Goal: Contribute content: Contribute content

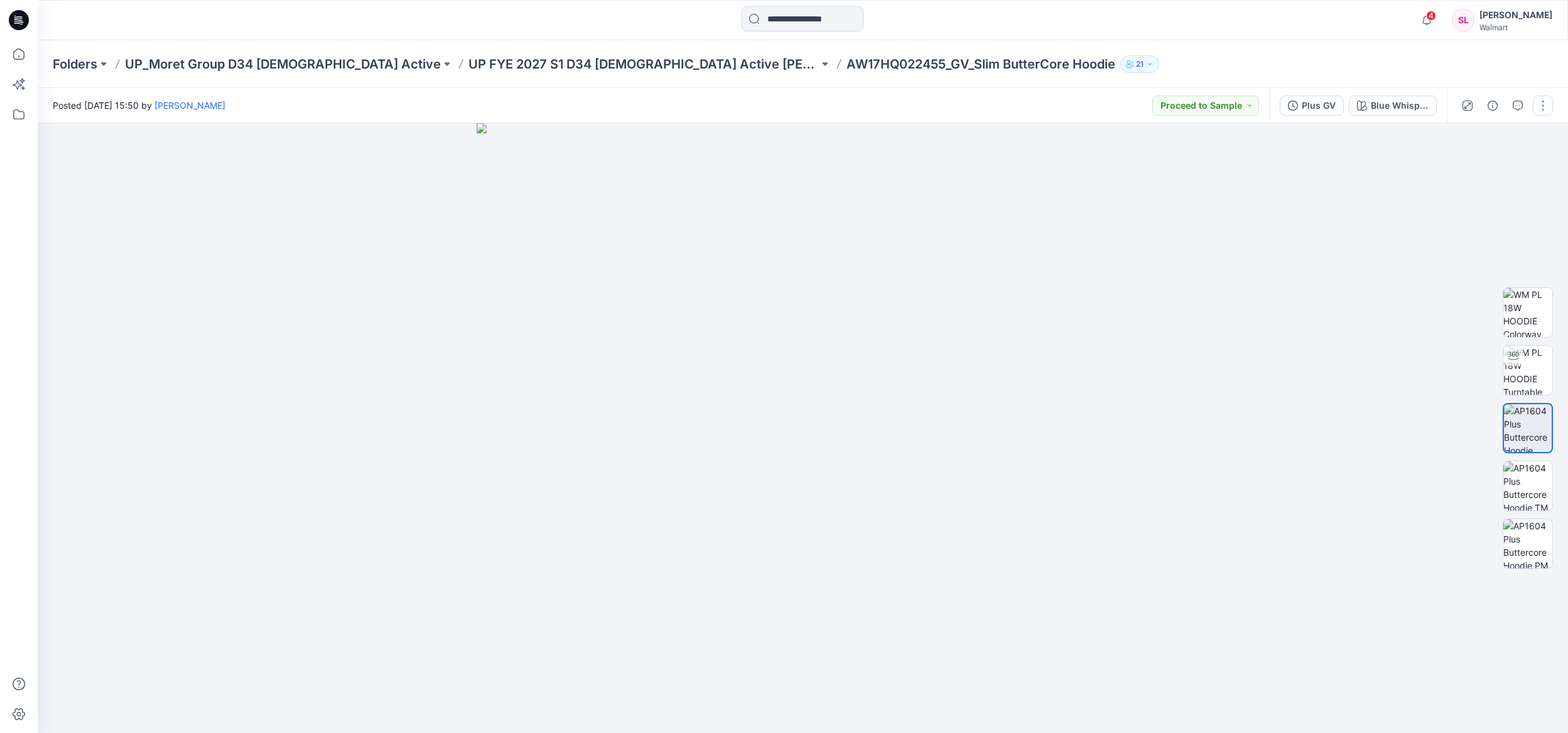
click at [1540, 107] on button "button" at bounding box center [1543, 105] width 20 height 20
click at [1506, 162] on button "Edit" at bounding box center [1491, 170] width 116 height 24
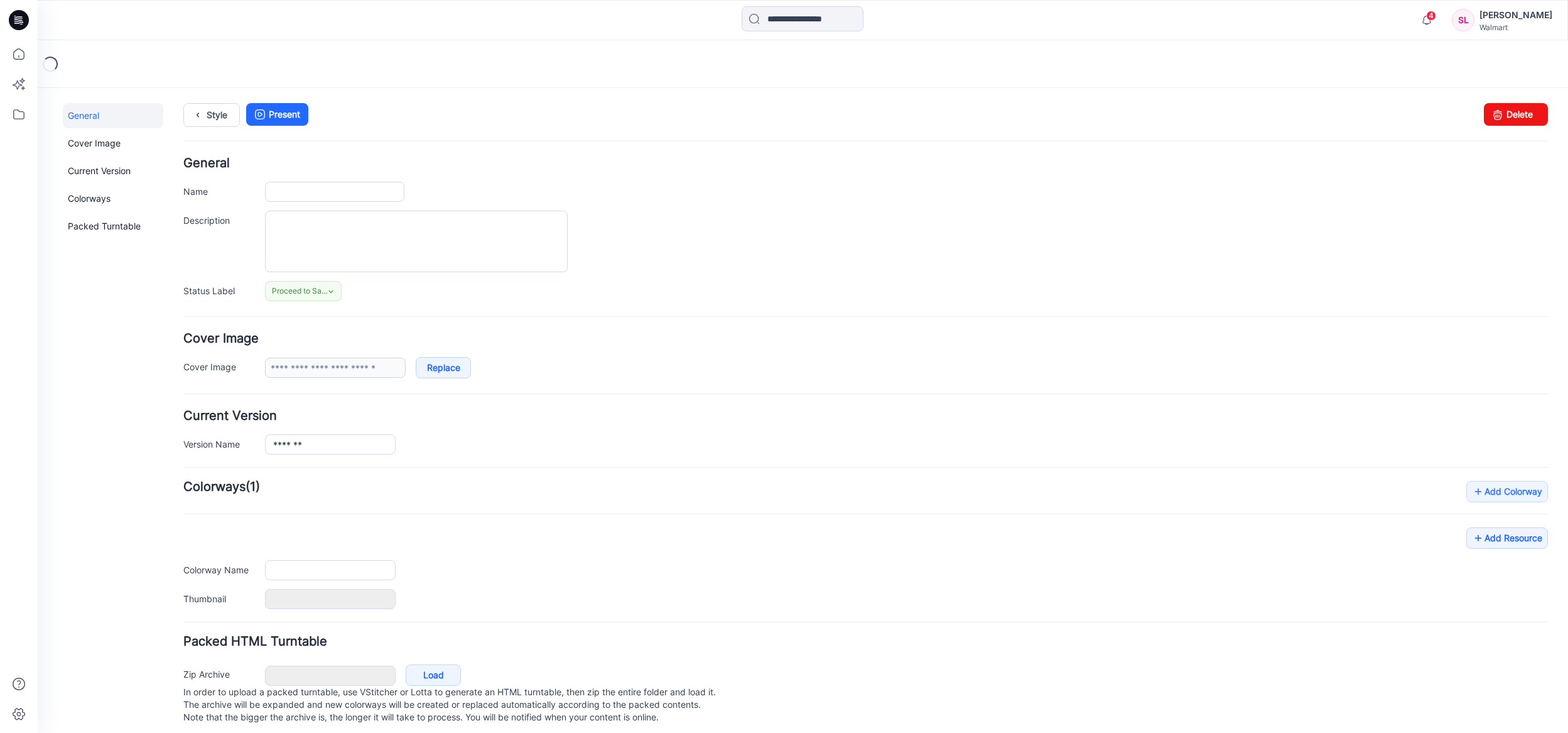
scroll to position [20, 0]
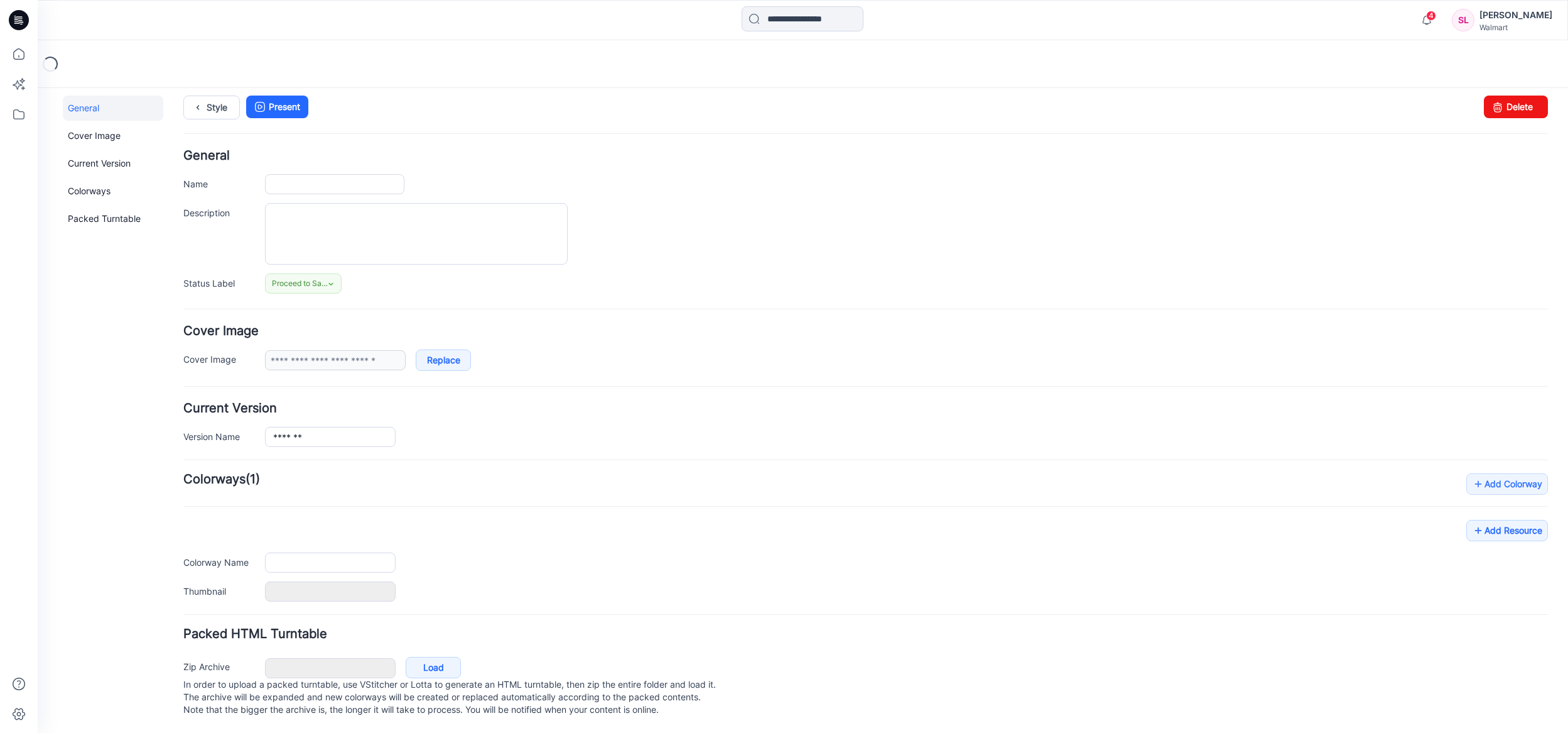
type input "**********"
type textarea "******"
type input "**********"
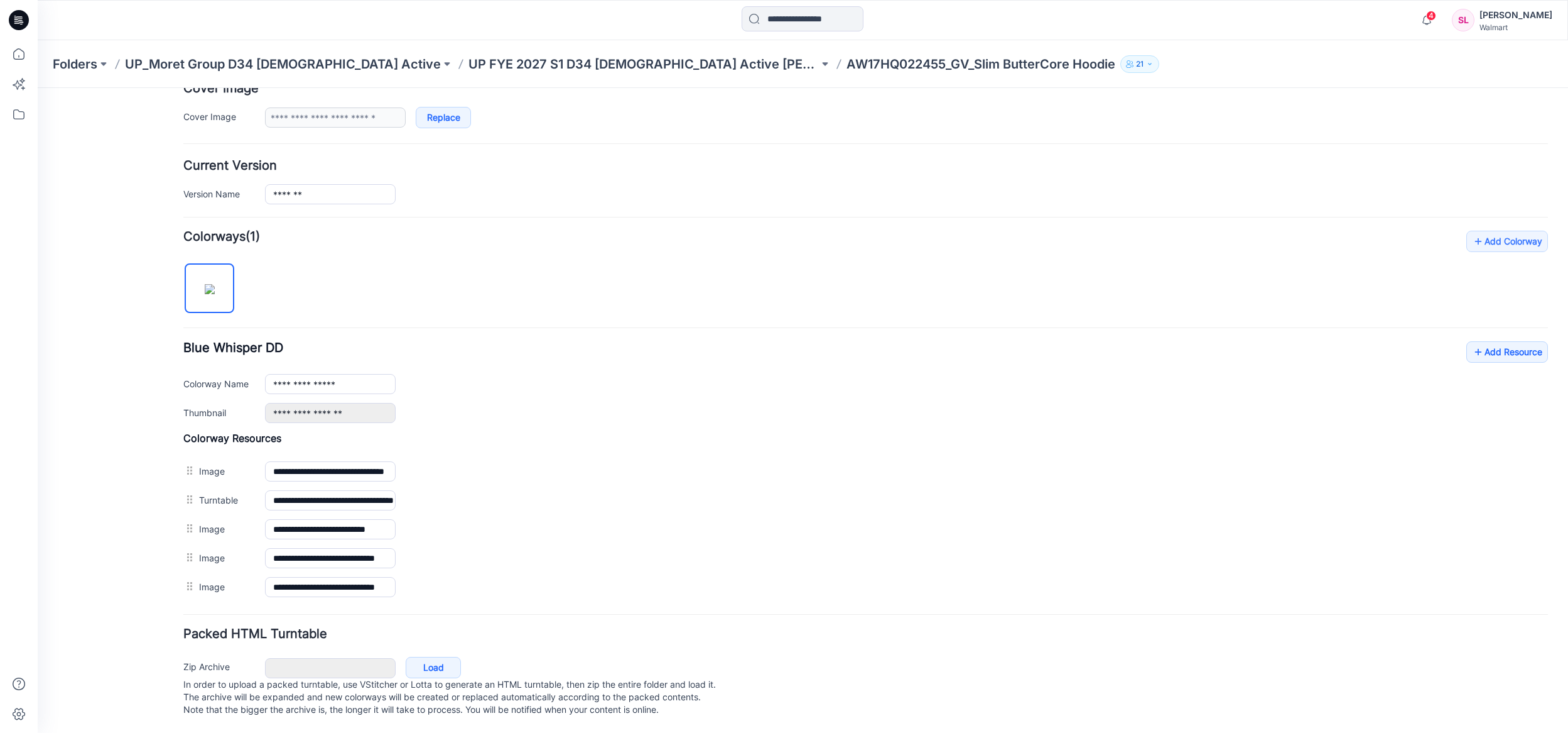
scroll to position [264, 0]
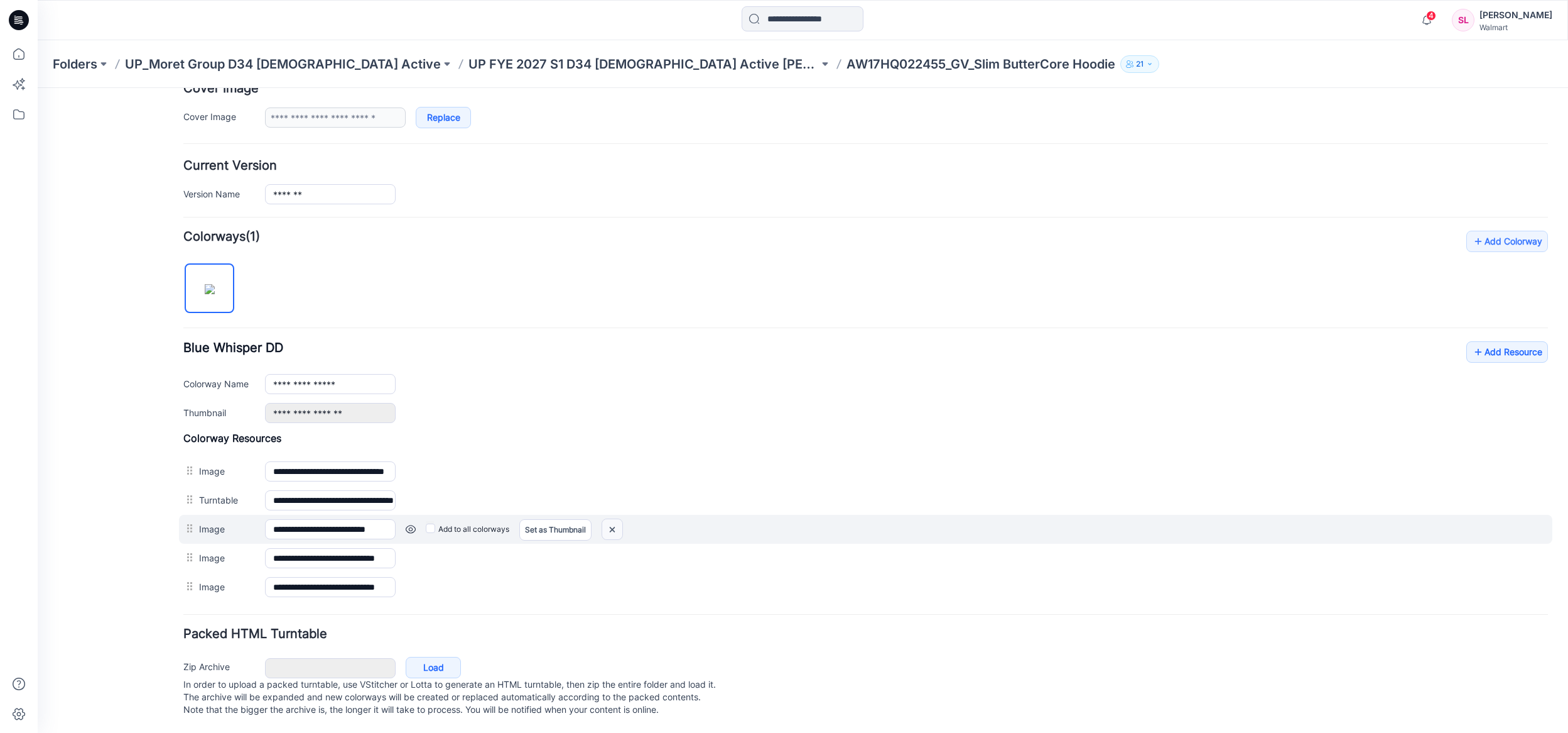
click at [619, 521] on img at bounding box center [613, 529] width 20 height 21
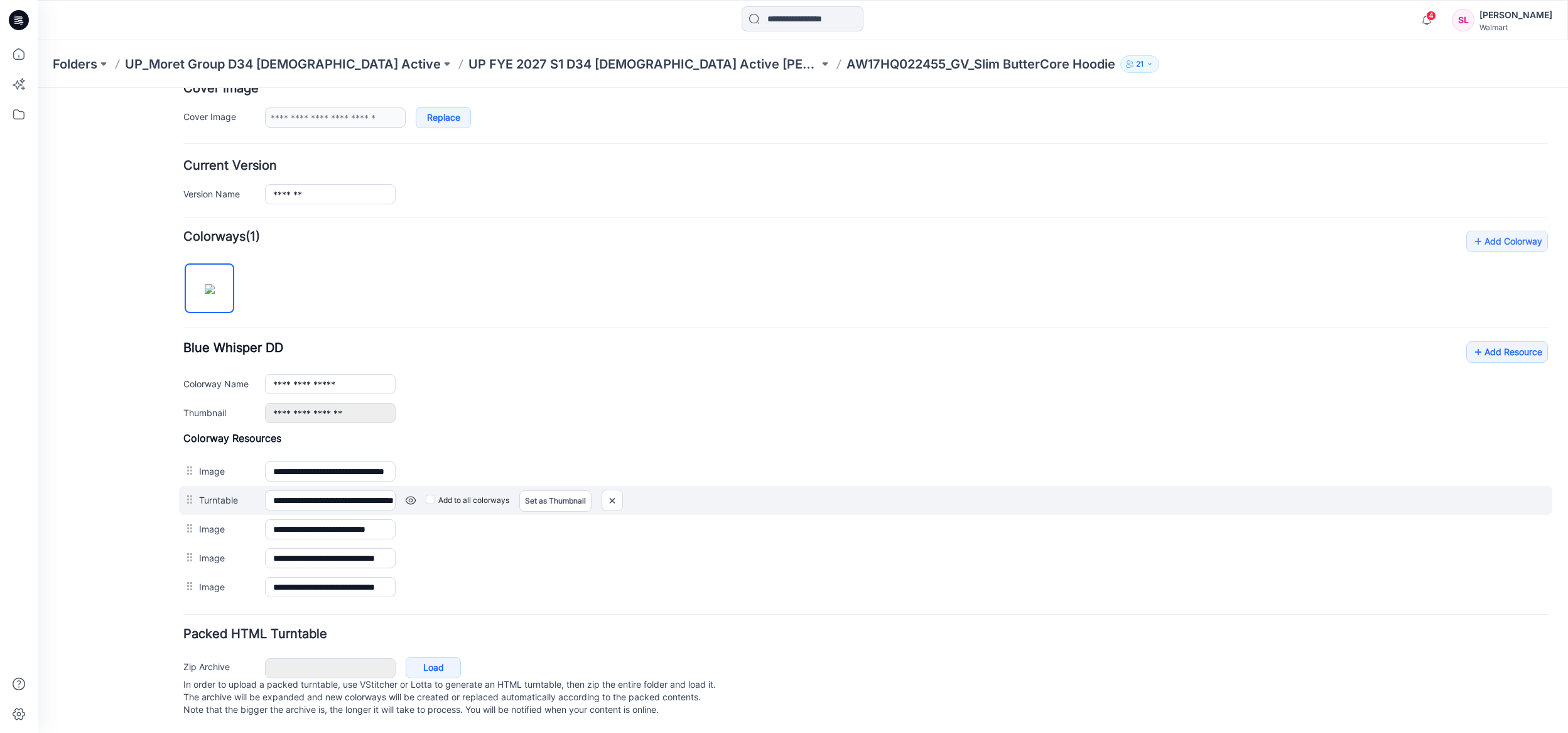
scroll to position [234, 0]
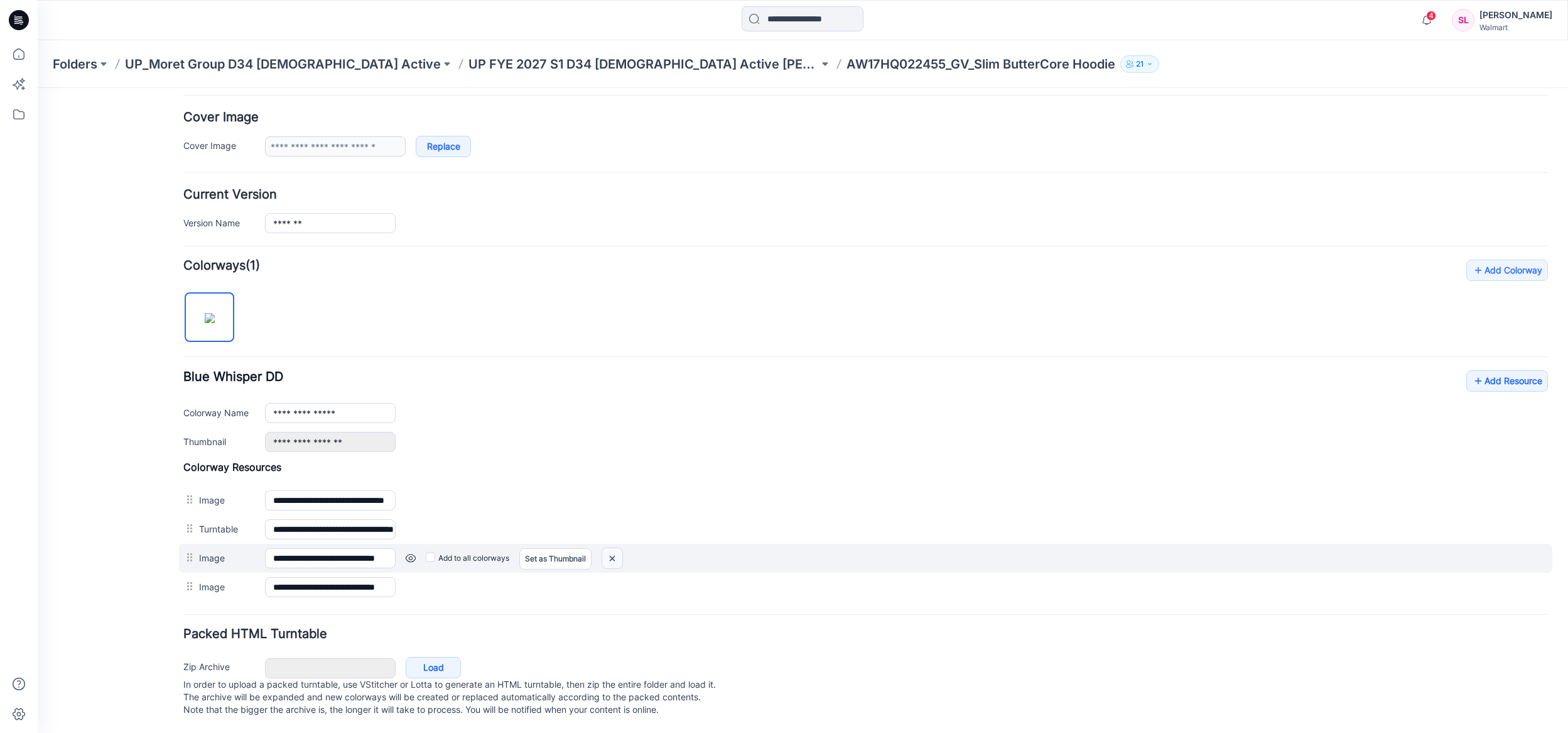
click at [610, 548] on img at bounding box center [613, 558] width 20 height 21
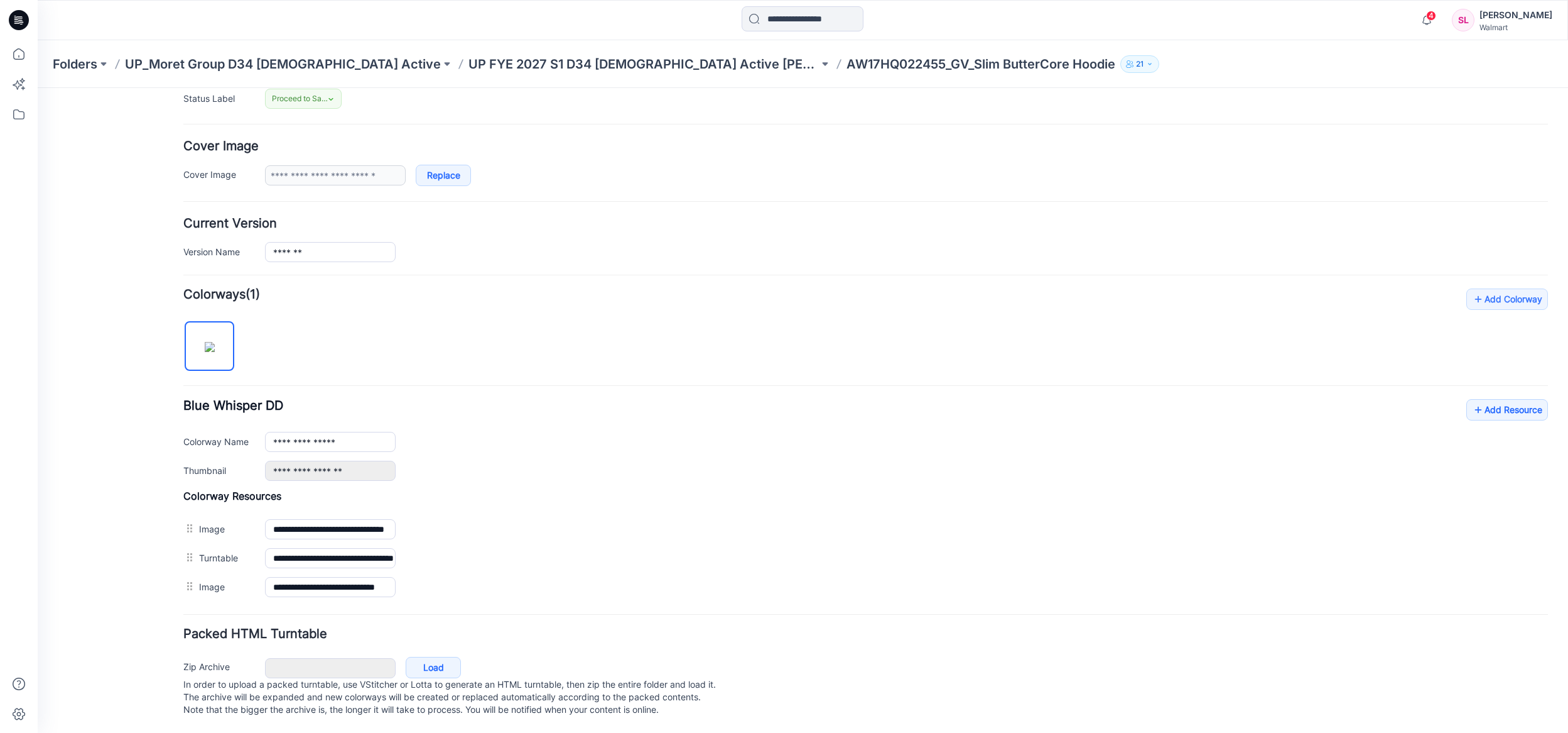
scroll to position [177, 0]
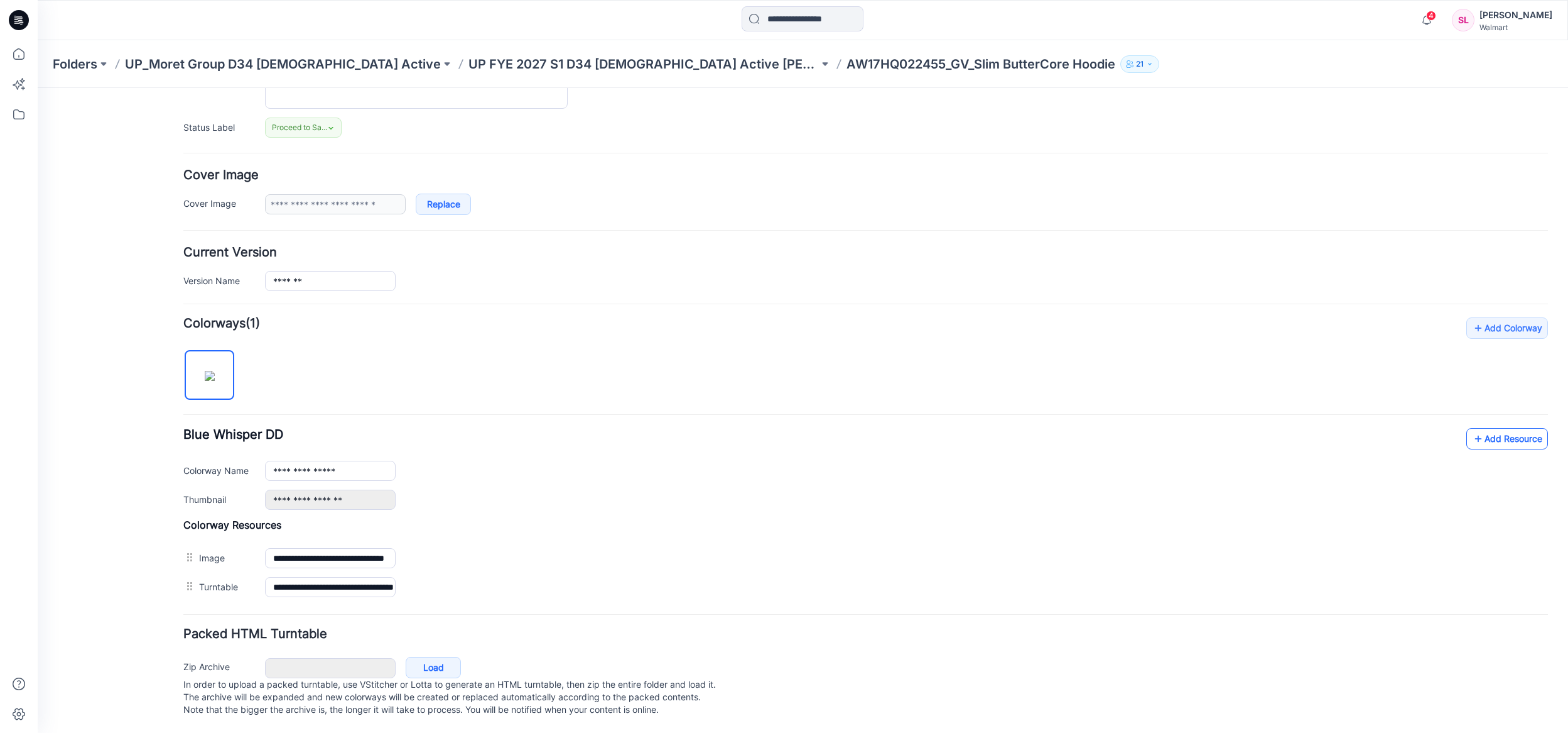
click at [1513, 428] on link "Add Resource" at bounding box center [1507, 439] width 82 height 22
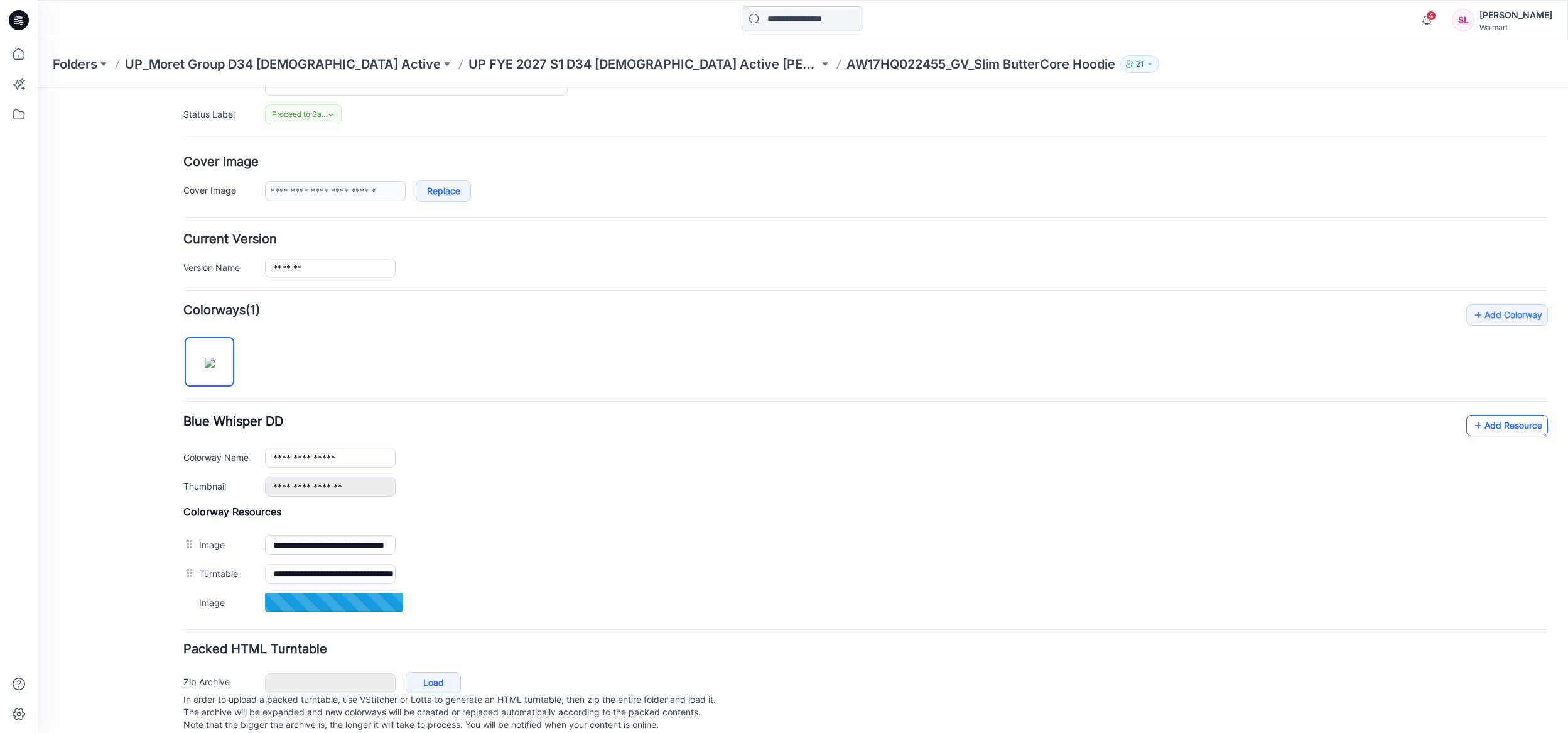
click at [1472, 419] on icon at bounding box center [1478, 426] width 13 height 20
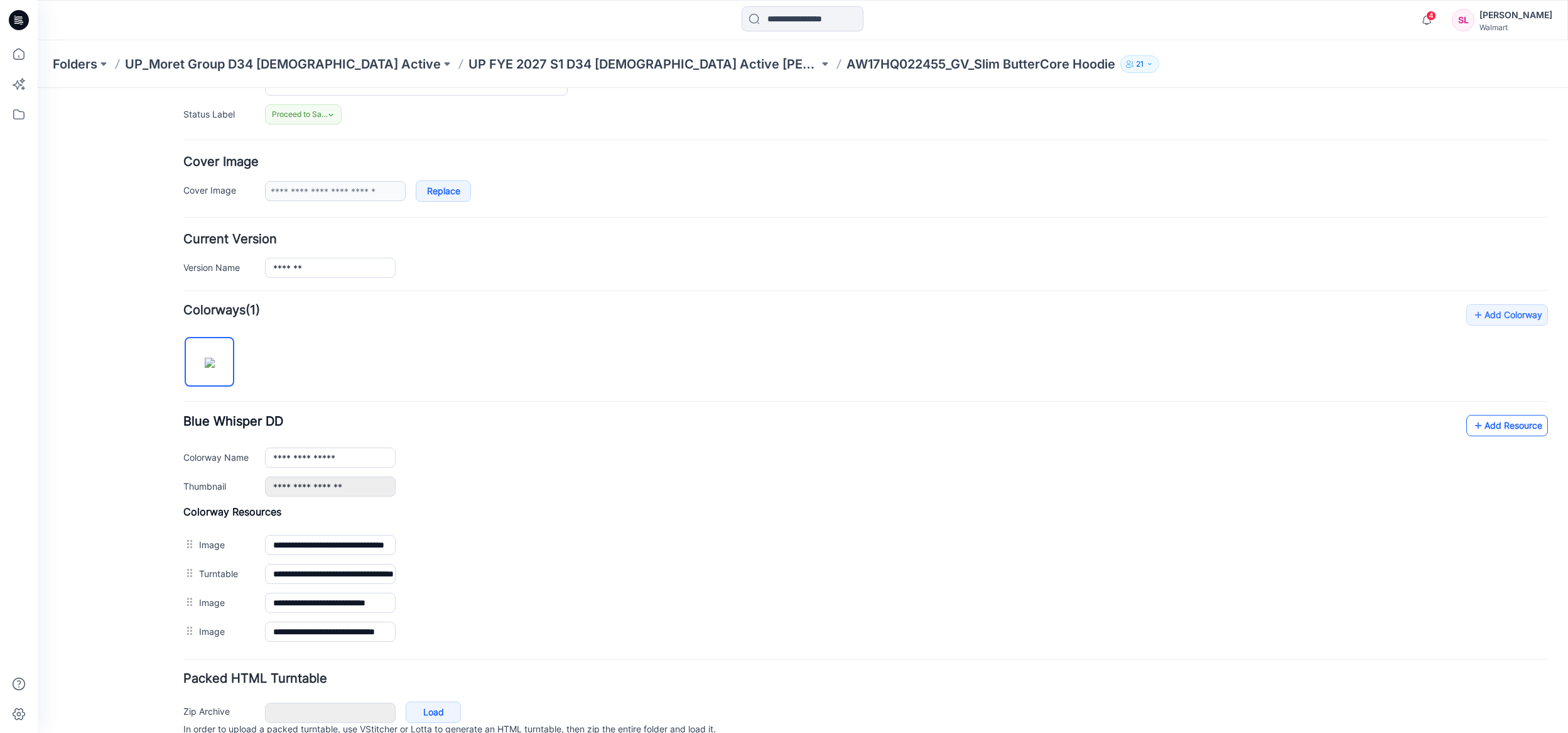
click at [1499, 430] on link "Add Resource" at bounding box center [1507, 426] width 82 height 22
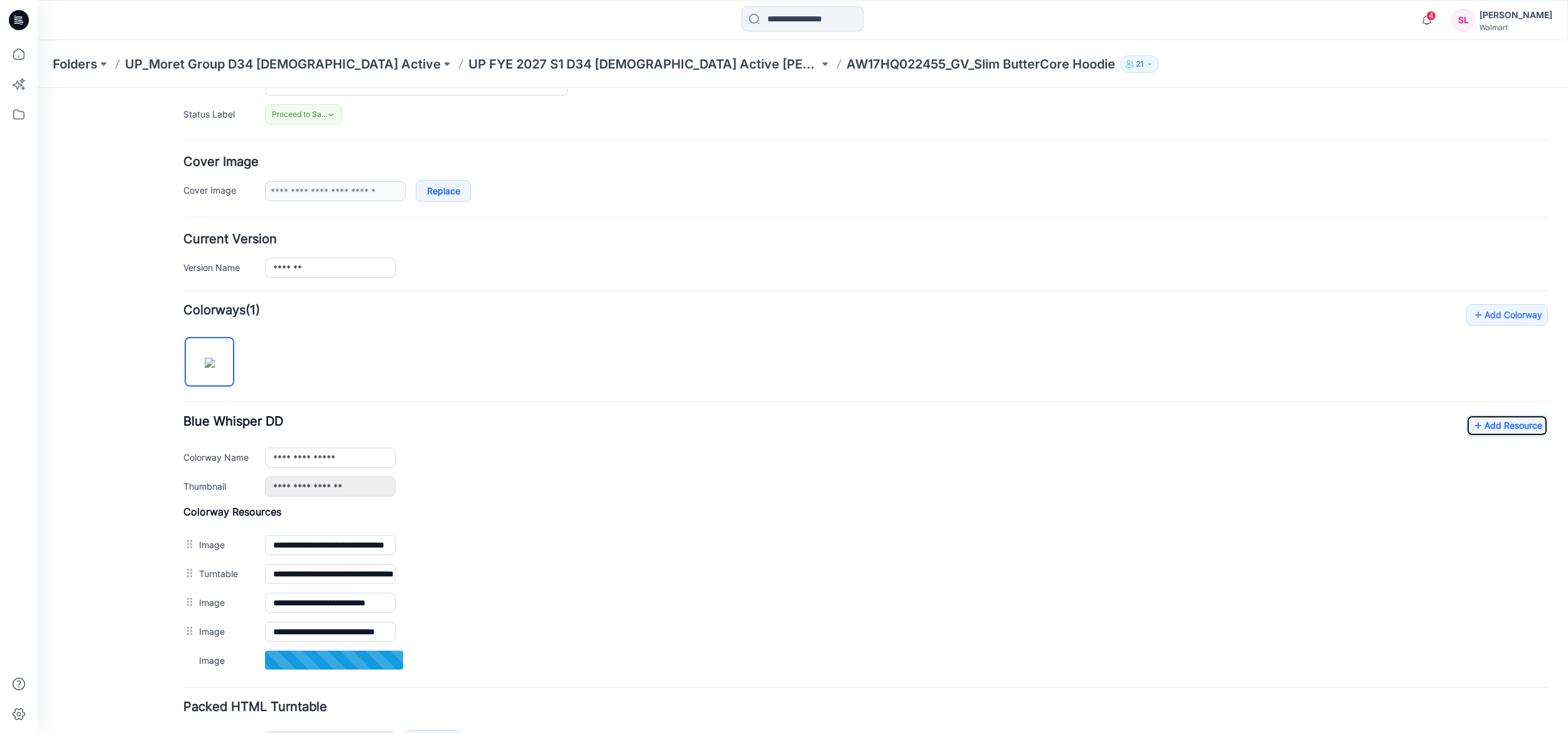
scroll to position [0, 0]
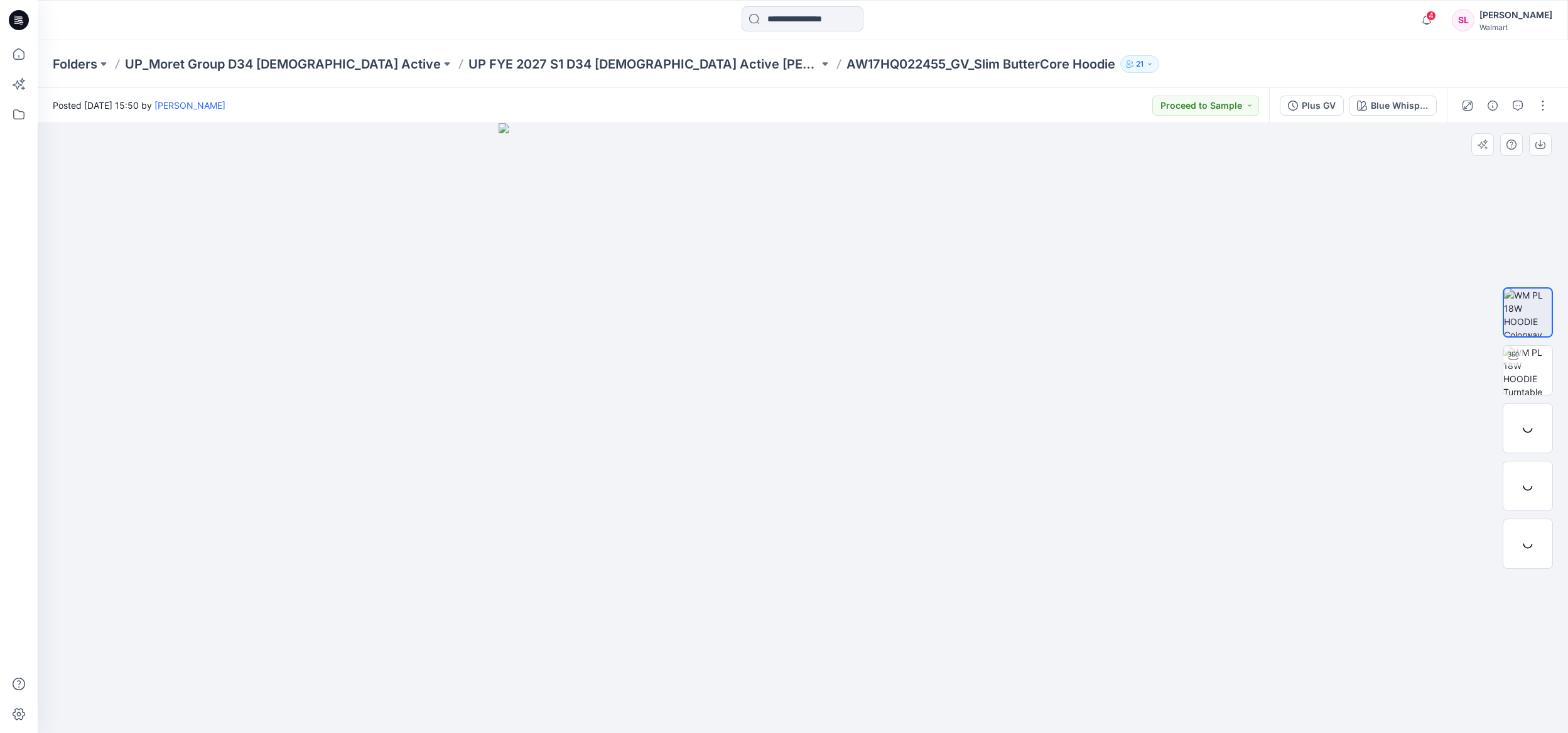
drag, startPoint x: 1207, startPoint y: 643, endPoint x: 1079, endPoint y: 729, distance: 154.2
click at [1207, 643] on div at bounding box center [802, 428] width 1531 height 610
